Goal: Task Accomplishment & Management: Use online tool/utility

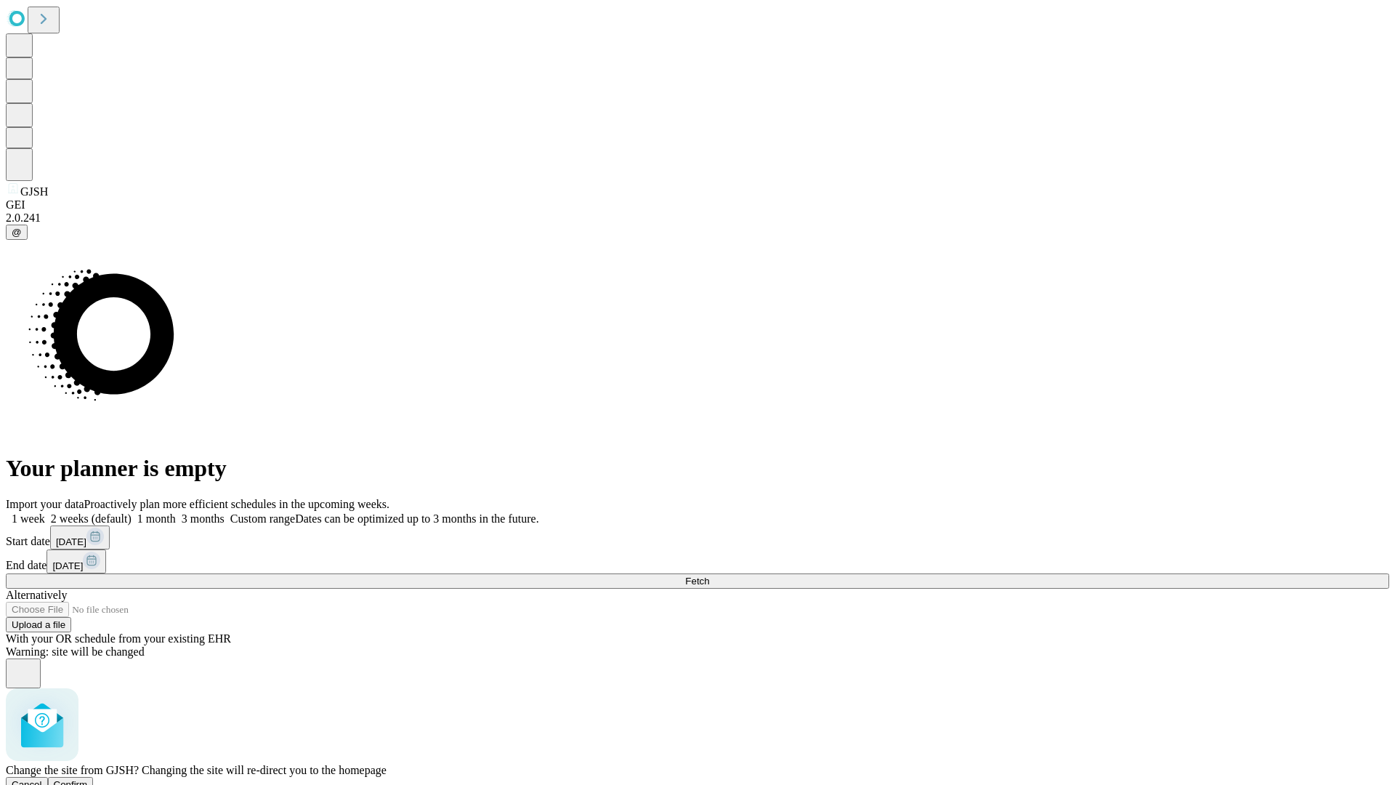
click at [88, 779] on span "Confirm" at bounding box center [71, 784] width 34 height 11
click at [176, 512] on label "1 month" at bounding box center [154, 518] width 44 height 12
click at [709, 576] on span "Fetch" at bounding box center [697, 581] width 24 height 11
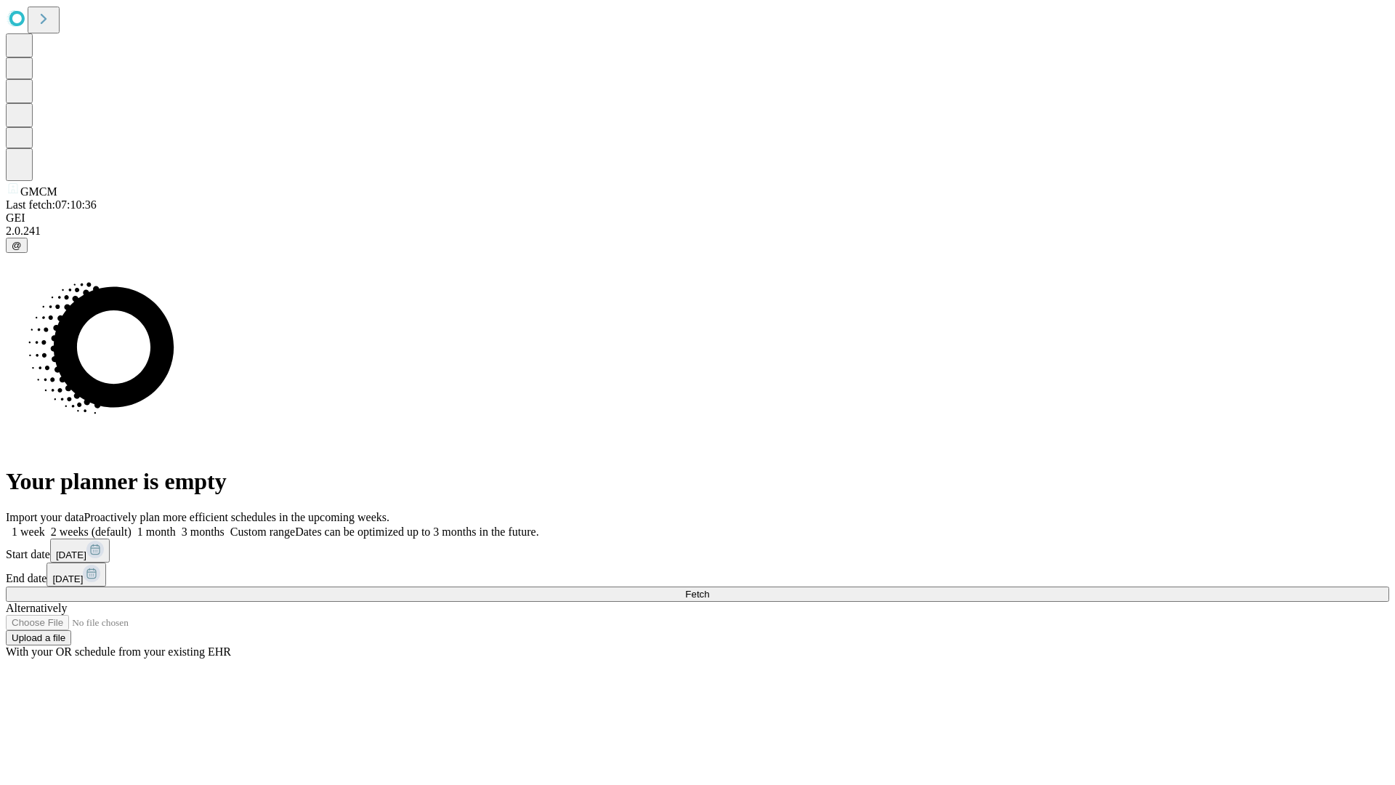
click at [709, 589] on span "Fetch" at bounding box center [697, 594] width 24 height 11
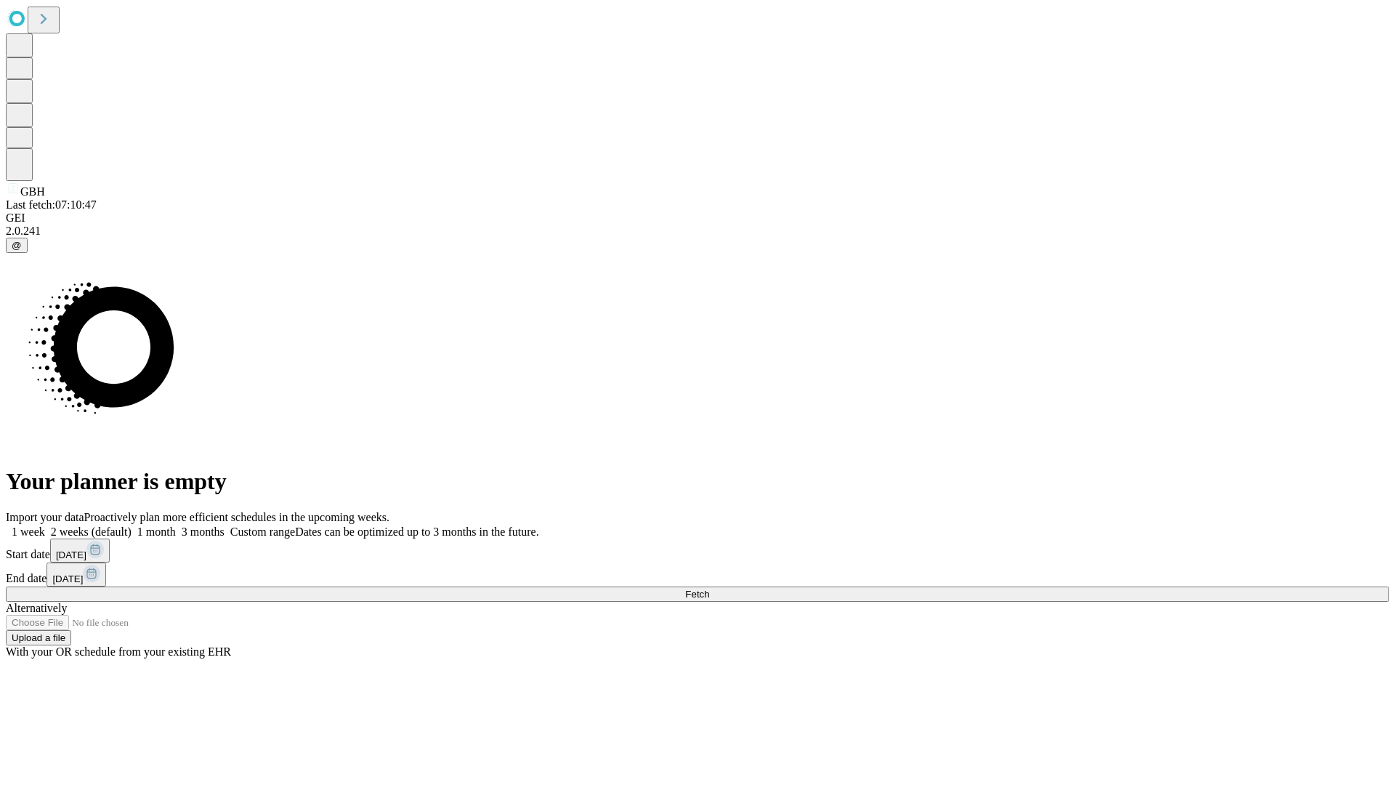
click at [709, 589] on span "Fetch" at bounding box center [697, 594] width 24 height 11
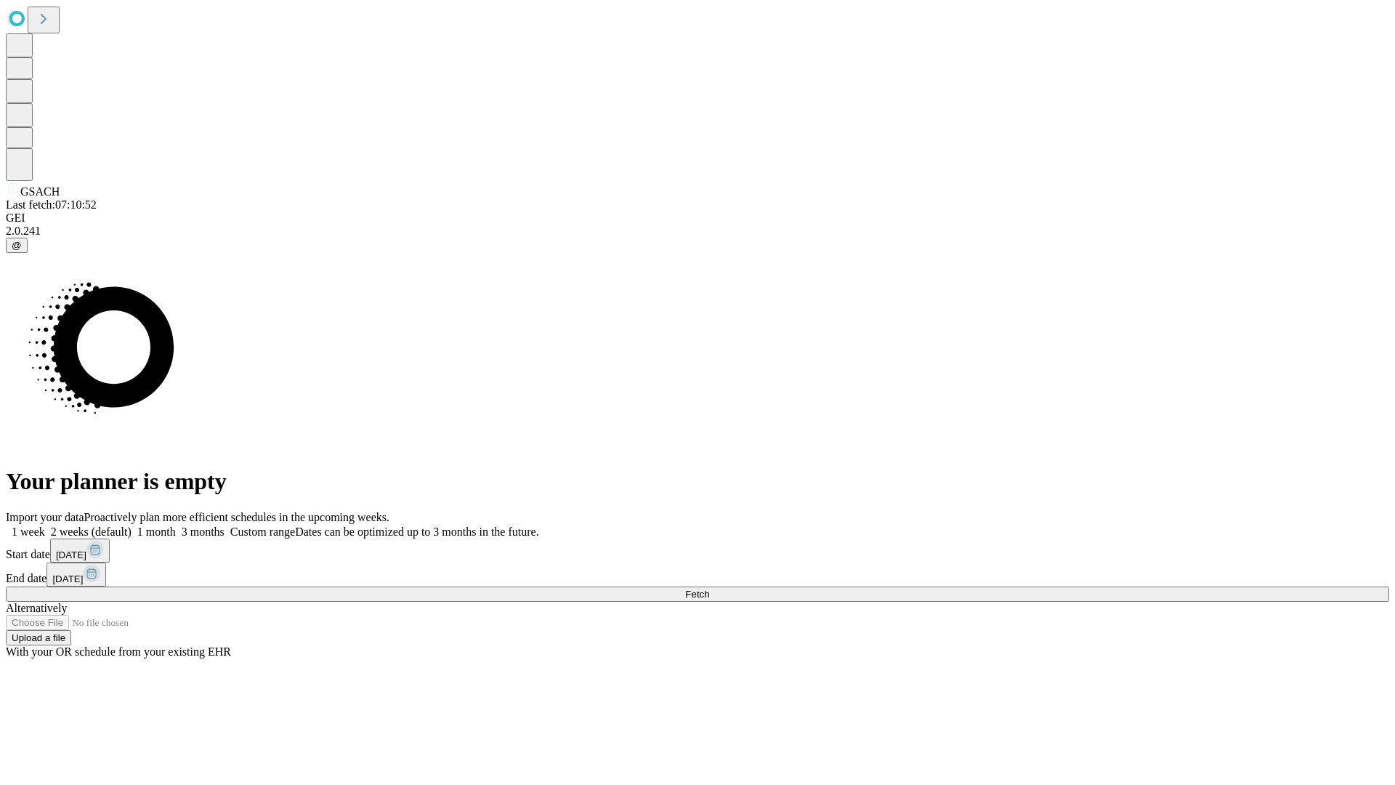
click at [709, 589] on span "Fetch" at bounding box center [697, 594] width 24 height 11
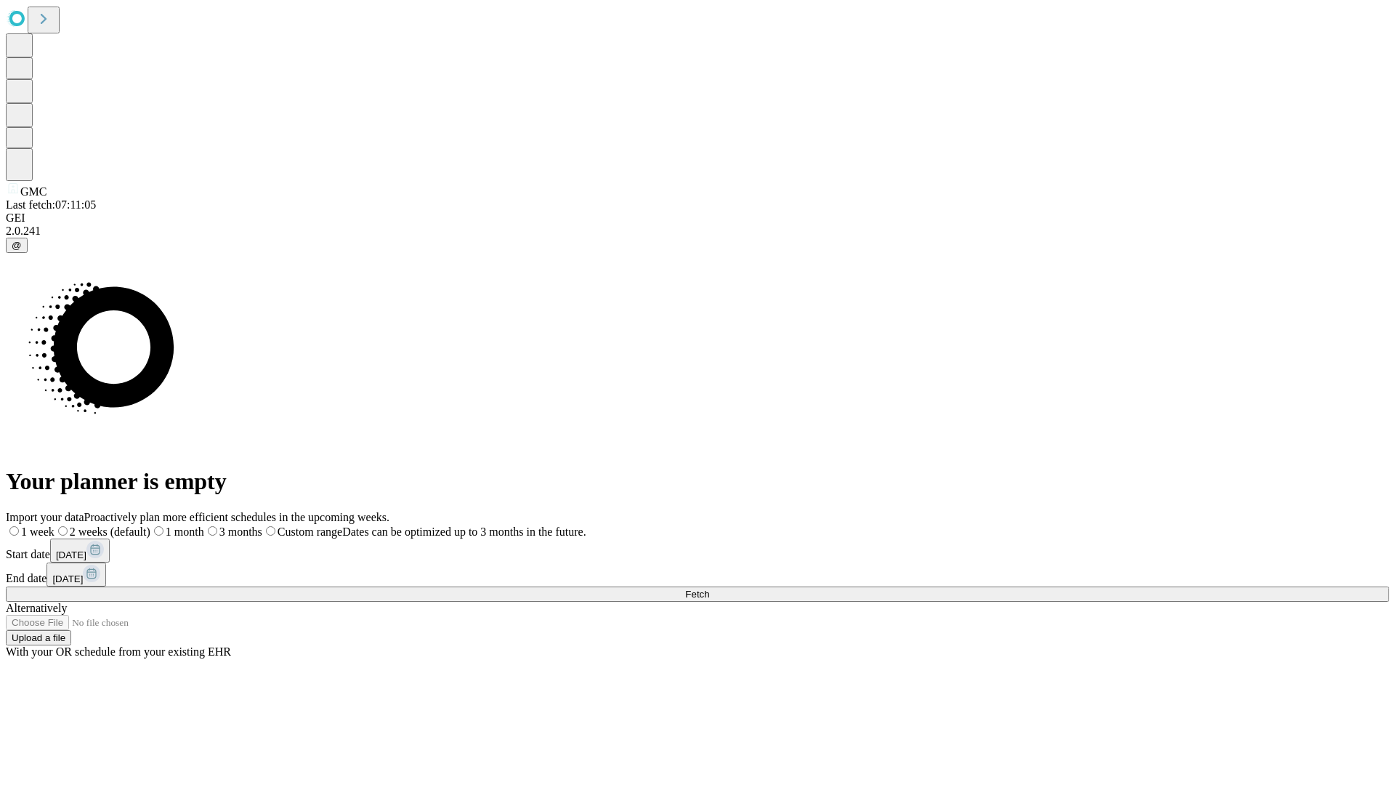
click at [709, 589] on span "Fetch" at bounding box center [697, 594] width 24 height 11
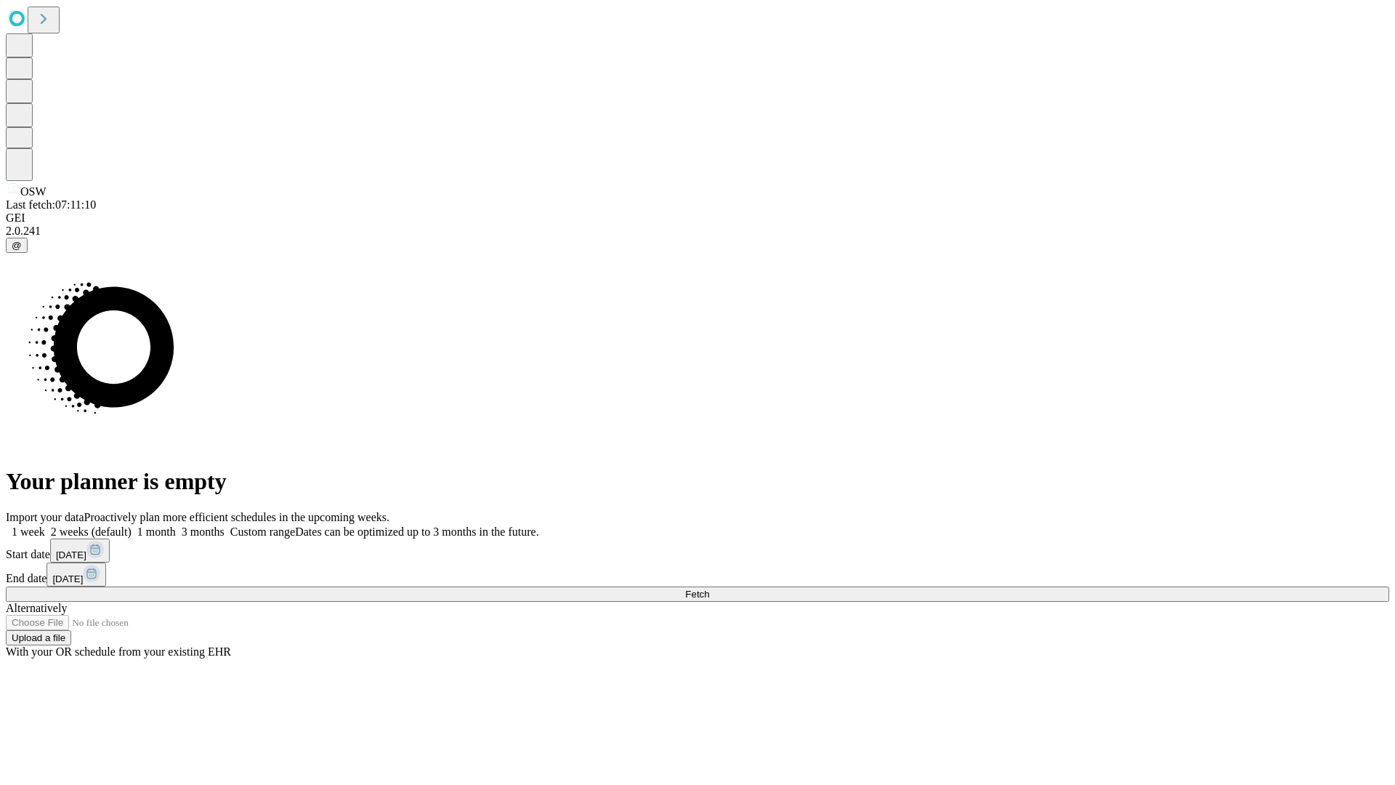
click at [176, 525] on label "1 month" at bounding box center [154, 531] width 44 height 12
click at [709, 589] on span "Fetch" at bounding box center [697, 594] width 24 height 11
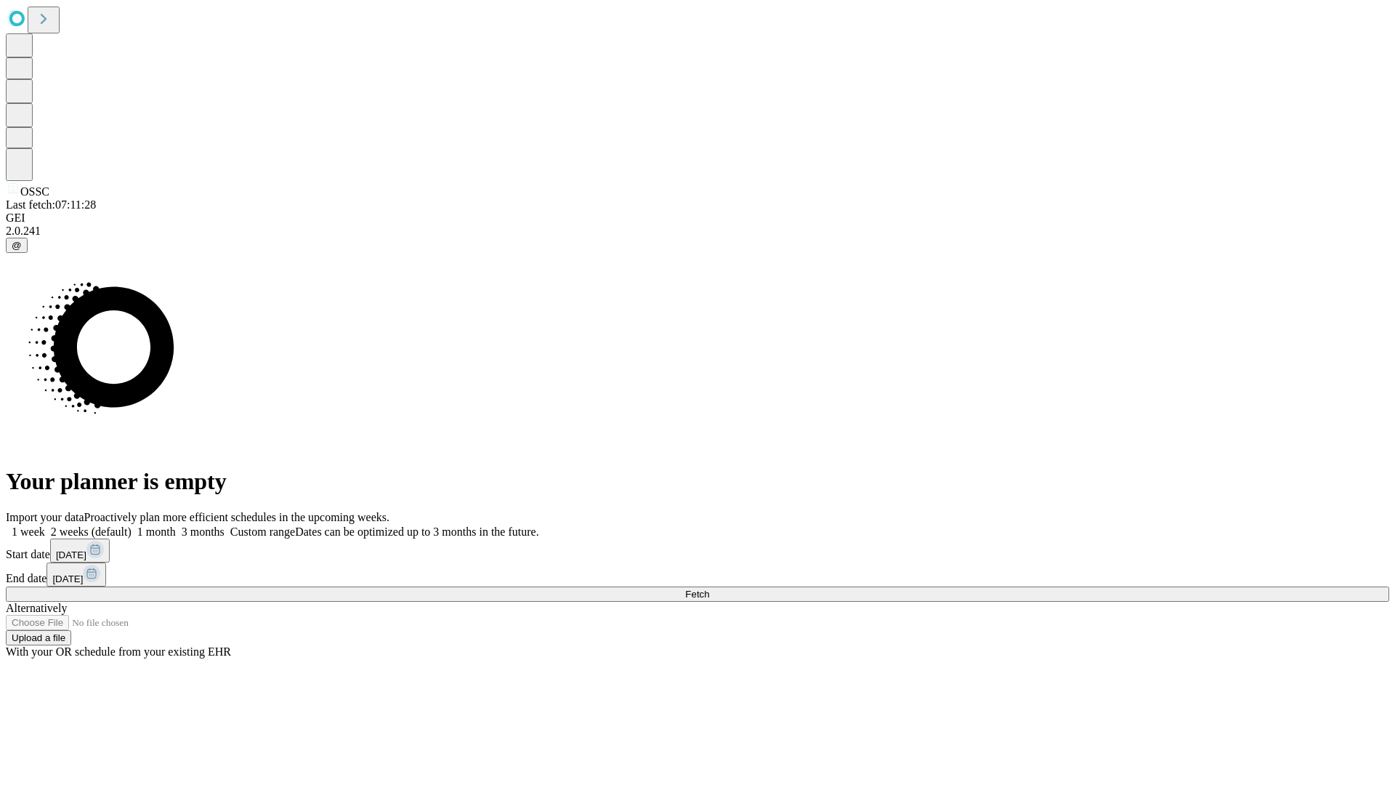
click at [176, 525] on label "1 month" at bounding box center [154, 531] width 44 height 12
click at [709, 589] on span "Fetch" at bounding box center [697, 594] width 24 height 11
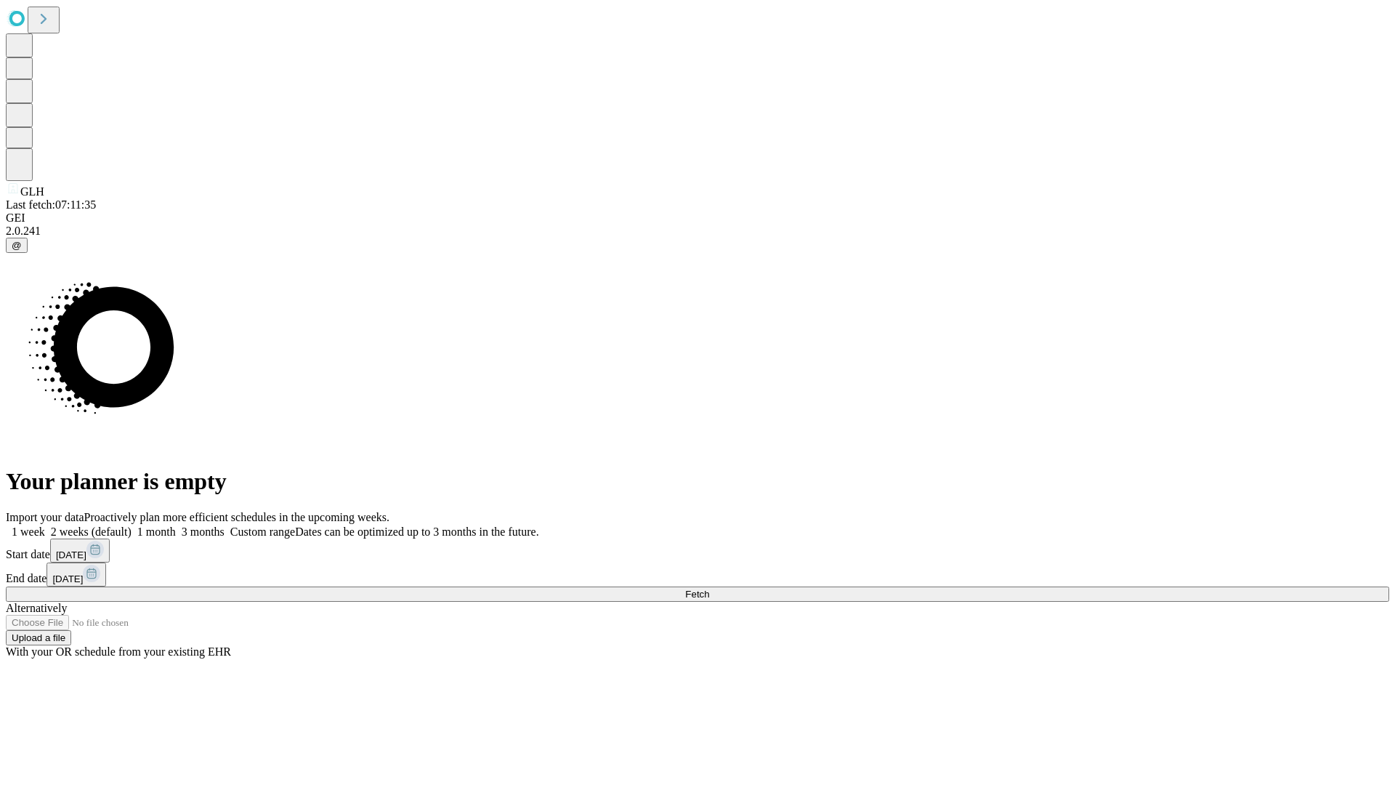
click at [176, 525] on label "1 month" at bounding box center [154, 531] width 44 height 12
click at [709, 589] on span "Fetch" at bounding box center [697, 594] width 24 height 11
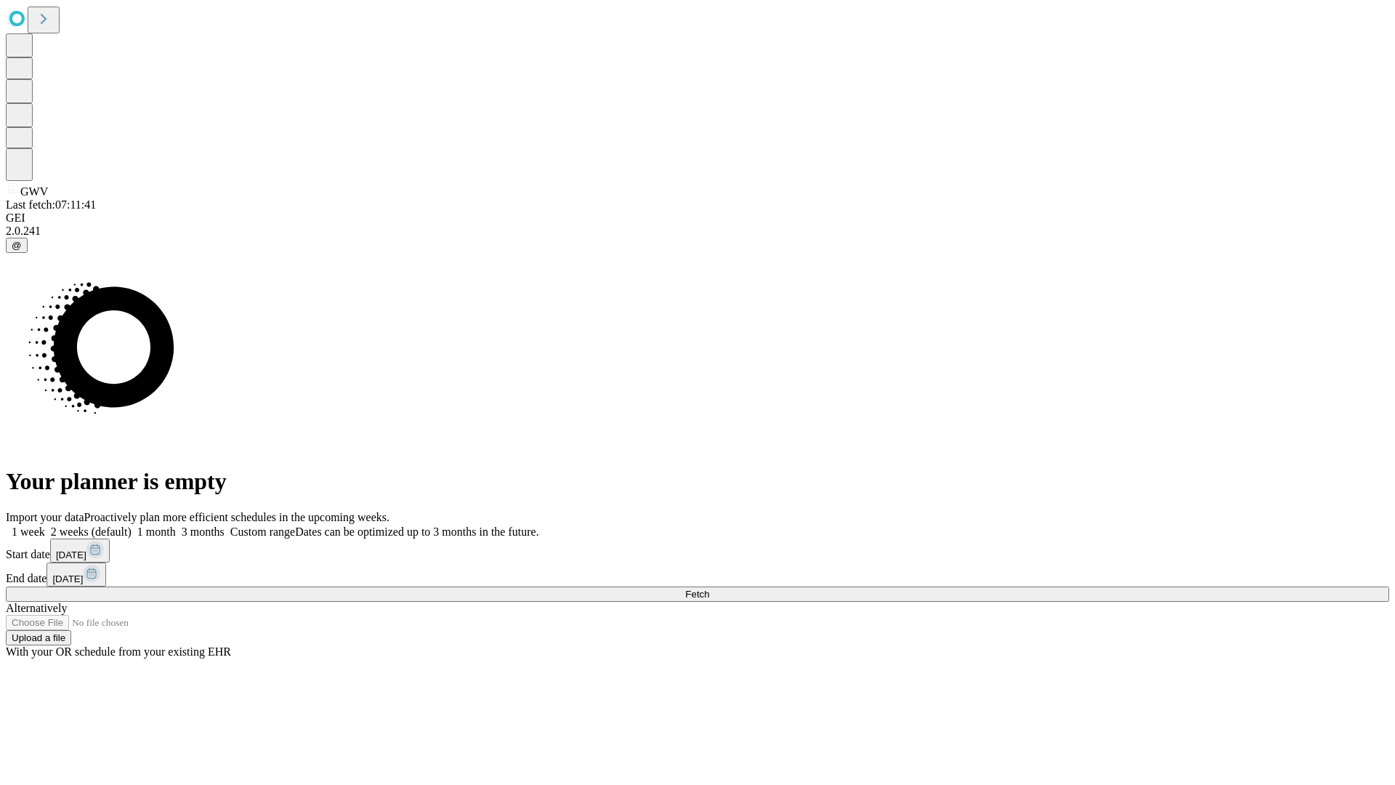
click at [176, 525] on label "1 month" at bounding box center [154, 531] width 44 height 12
click at [709, 589] on span "Fetch" at bounding box center [697, 594] width 24 height 11
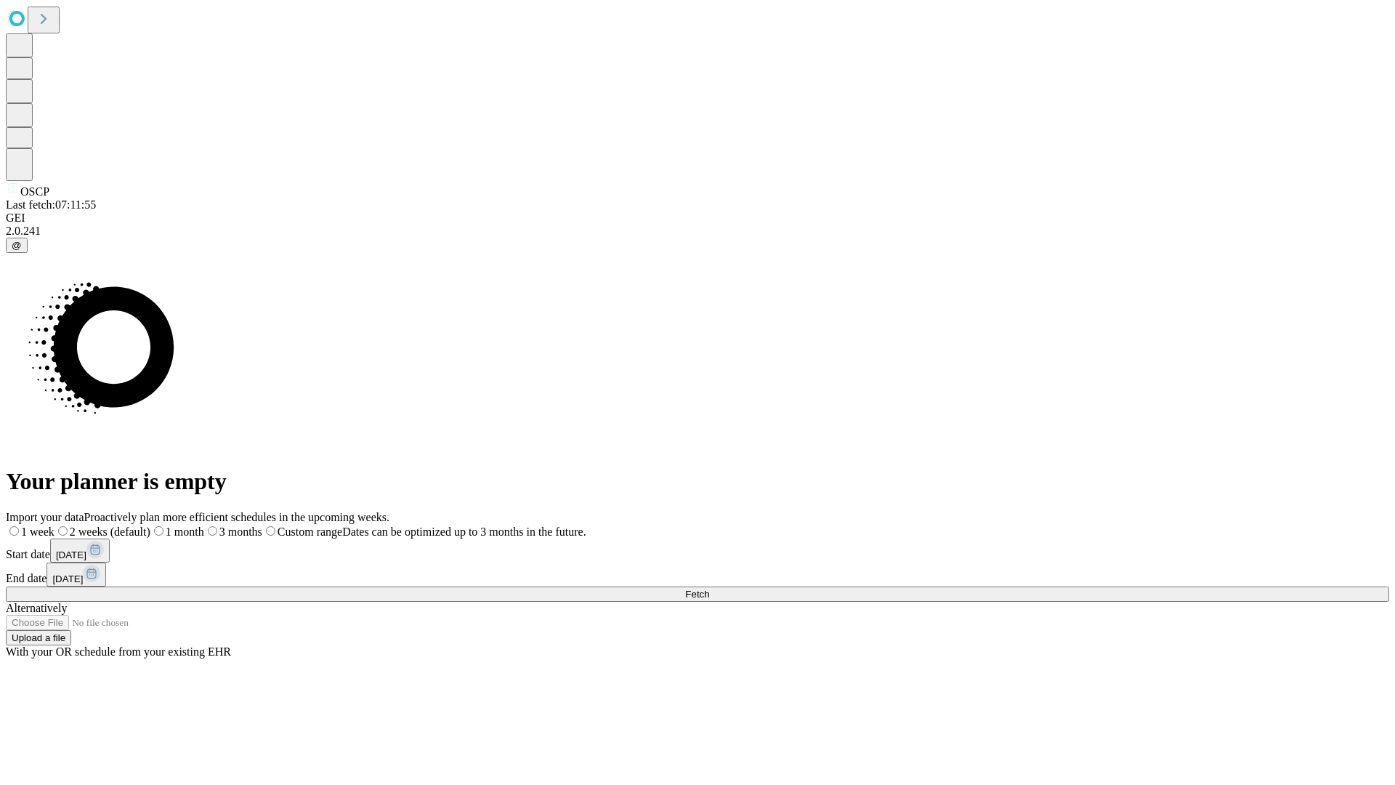
click at [204, 525] on label "1 month" at bounding box center [177, 531] width 54 height 12
click at [709, 589] on span "Fetch" at bounding box center [697, 594] width 24 height 11
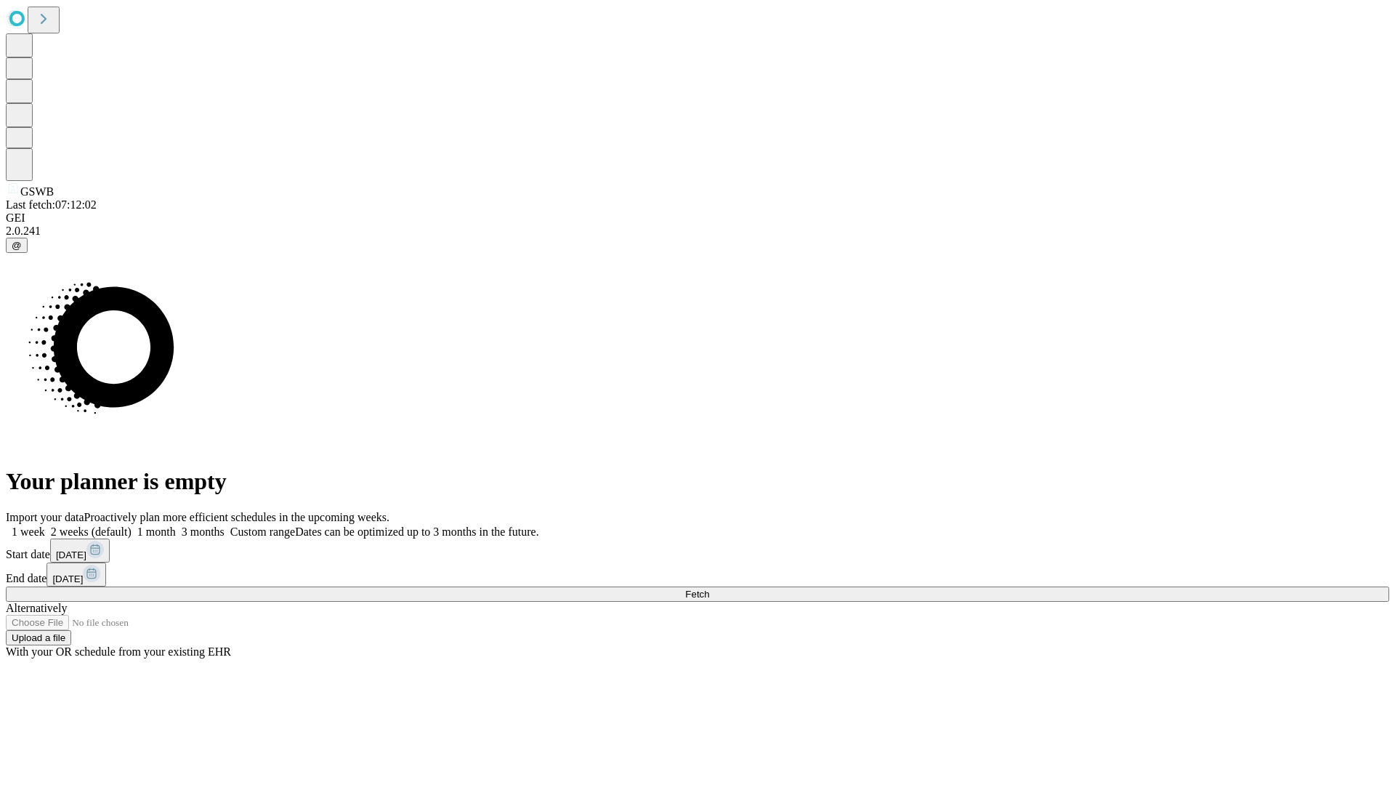
click at [176, 525] on label "1 month" at bounding box center [154, 531] width 44 height 12
click at [709, 589] on span "Fetch" at bounding box center [697, 594] width 24 height 11
